Goal: Use online tool/utility: Utilize a website feature to perform a specific function

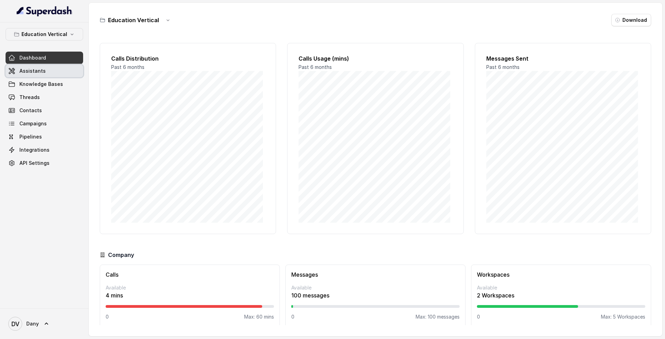
click at [26, 71] on span "Assistants" at bounding box center [32, 71] width 26 height 7
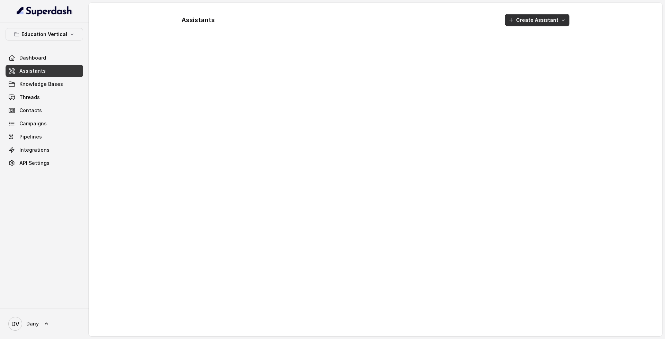
click at [534, 25] on button "Create Assistant" at bounding box center [537, 20] width 64 height 12
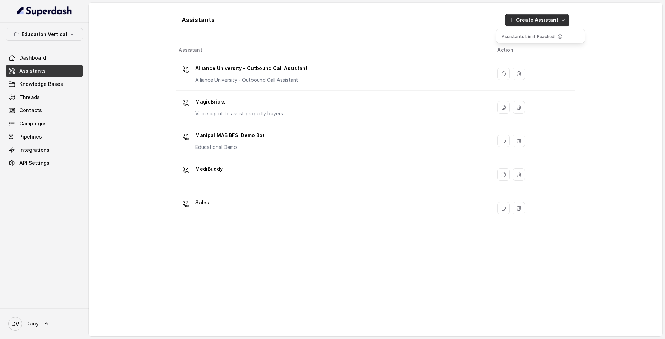
click at [242, 77] on div "Assistants Create Assistant Assistant Action Alliance University - Outbound Cal…" at bounding box center [375, 169] width 399 height 323
click at [242, 77] on p "Alliance University - Outbound Call Assistant" at bounding box center [251, 80] width 112 height 7
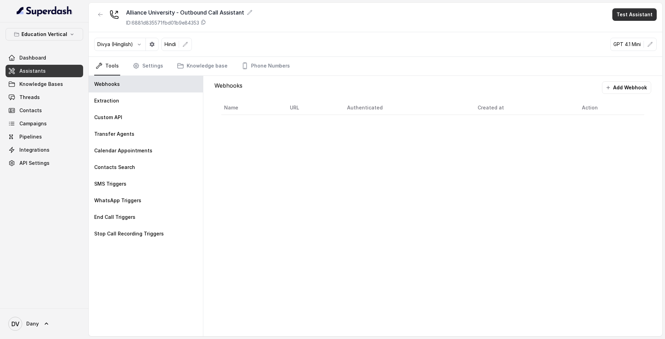
click at [631, 10] on button "Test Assistant" at bounding box center [635, 14] width 44 height 12
click at [641, 42] on button "Chat" at bounding box center [636, 43] width 44 height 12
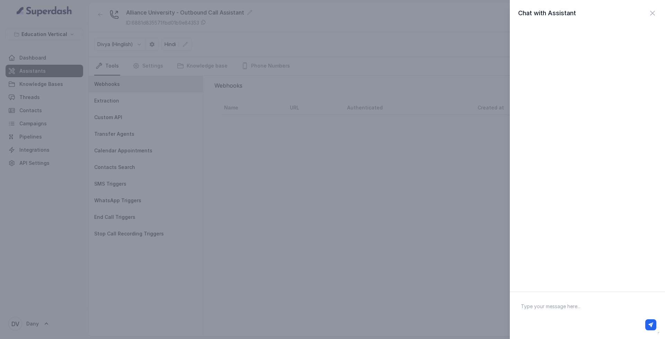
click at [656, 18] on div "Chat with Assistant" at bounding box center [587, 146] width 155 height 292
click at [651, 14] on icon "button" at bounding box center [653, 13] width 4 height 4
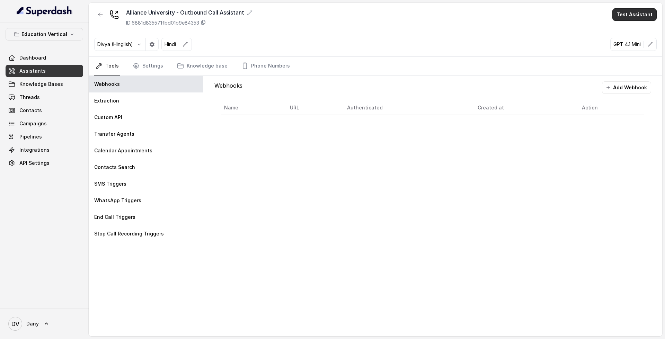
click at [637, 10] on button "Test Assistant" at bounding box center [635, 14] width 44 height 12
click at [637, 42] on button "Chat" at bounding box center [636, 43] width 44 height 12
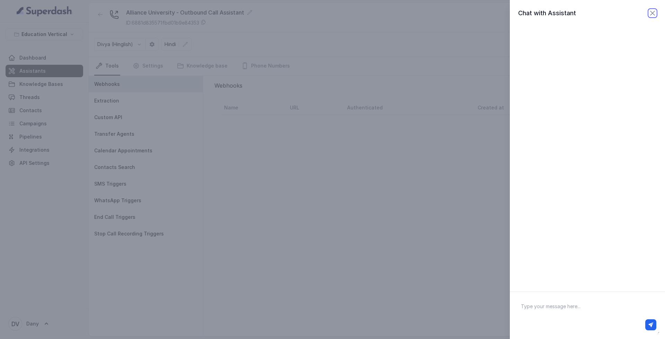
click at [649, 13] on icon "button" at bounding box center [653, 13] width 8 height 8
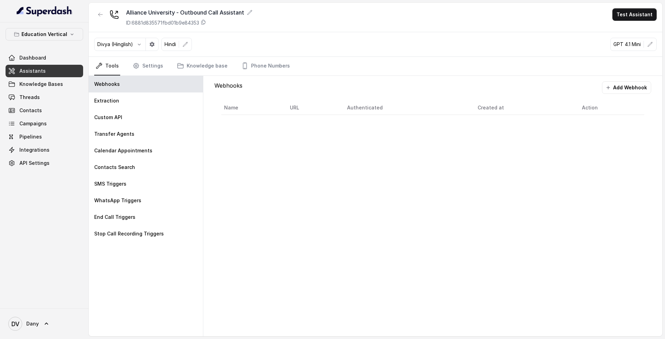
click at [44, 75] on link "Assistants" at bounding box center [45, 71] width 78 height 12
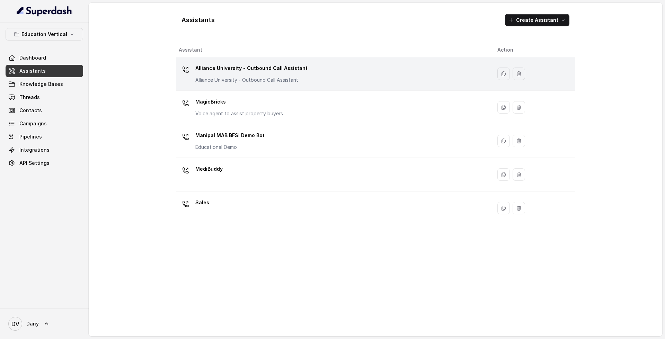
click at [464, 74] on div "Alliance University - Outbound Call Assistant Alliance University - Outbound Ca…" at bounding box center [333, 74] width 308 height 22
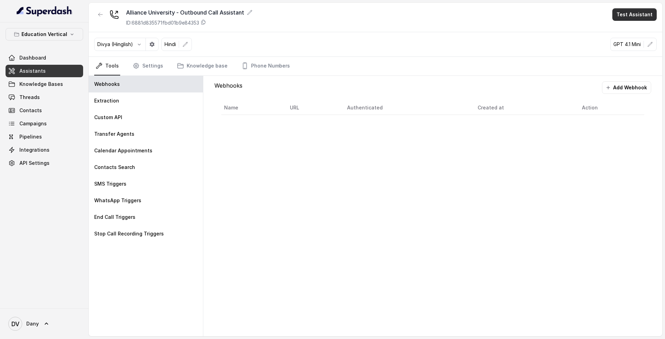
click at [646, 14] on button "Test Assistant" at bounding box center [635, 14] width 44 height 12
drag, startPoint x: 625, startPoint y: 43, endPoint x: 636, endPoint y: 30, distance: 16.4
click at [636, 30] on div "Phone Call Chat" at bounding box center [636, 38] width 46 height 28
click at [636, 30] on button "Phone Call" at bounding box center [636, 31] width 44 height 12
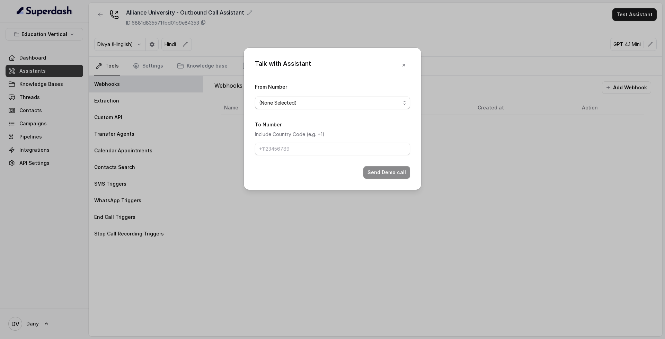
click at [361, 99] on div "(None Selected)" at bounding box center [329, 103] width 141 height 8
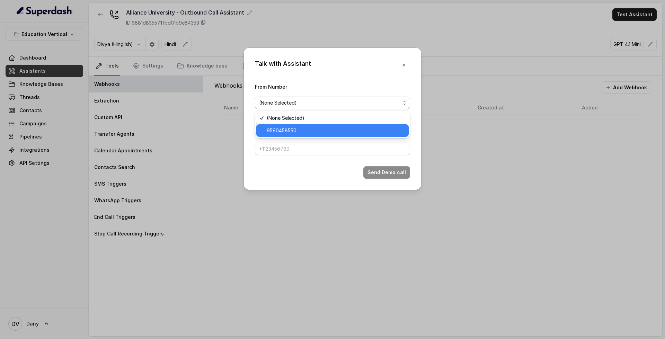
click at [344, 128] on span "9590458550" at bounding box center [336, 130] width 138 height 8
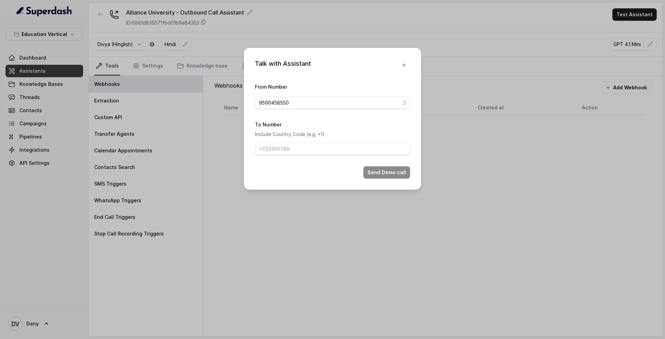
click at [336, 137] on p "Include Country Code (e.g. +1)" at bounding box center [332, 134] width 155 height 8
click at [337, 146] on input "To Number" at bounding box center [332, 149] width 155 height 12
type input "+91 9960673724"
drag, startPoint x: 302, startPoint y: 150, endPoint x: 269, endPoint y: 153, distance: 33.8
click at [269, 153] on input "+91 9960673724" at bounding box center [332, 149] width 155 height 12
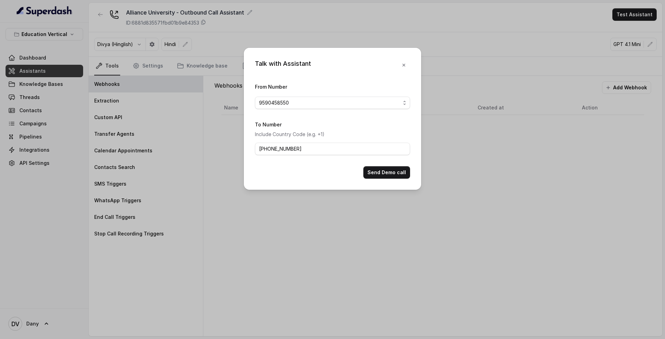
click at [341, 156] on form "From Number 9590458550 To Number Include Country Code (e.g. +1) +91 9960673724 …" at bounding box center [332, 130] width 155 height 96
click at [394, 173] on button "Send Demo call" at bounding box center [386, 172] width 47 height 12
